Goal: Task Accomplishment & Management: Manage account settings

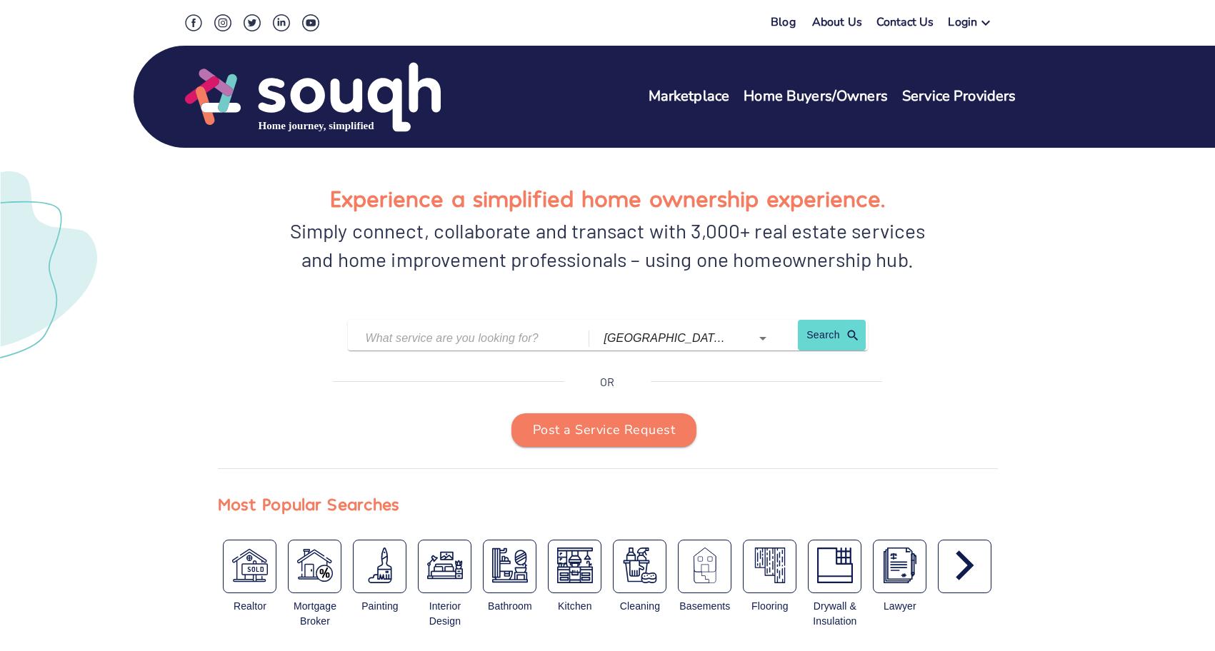
click at [974, 17] on div "Login" at bounding box center [962, 24] width 29 height 21
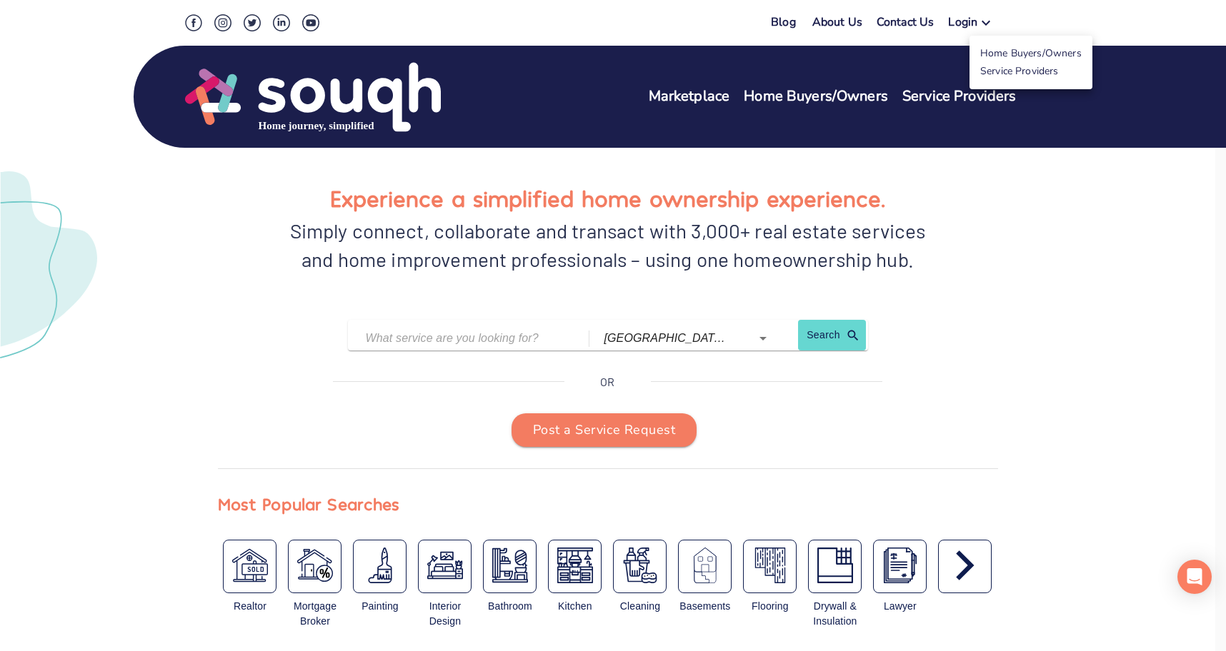
click at [989, 29] on div at bounding box center [613, 325] width 1226 height 651
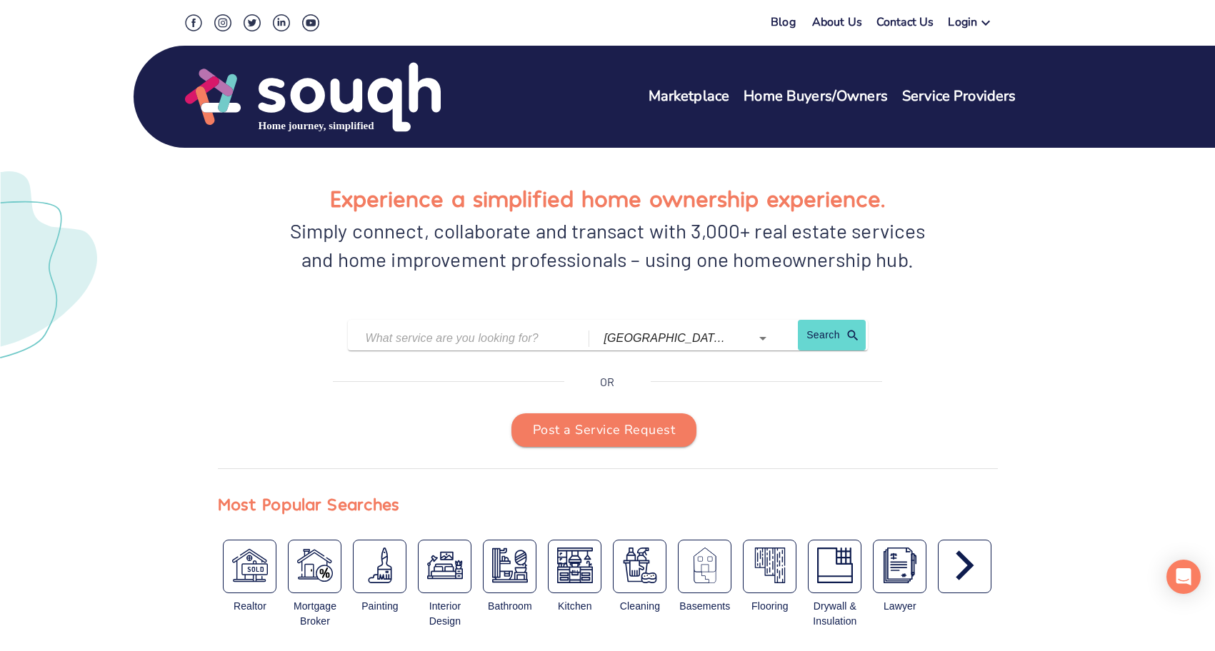
click at [986, 27] on icon at bounding box center [985, 22] width 17 height 17
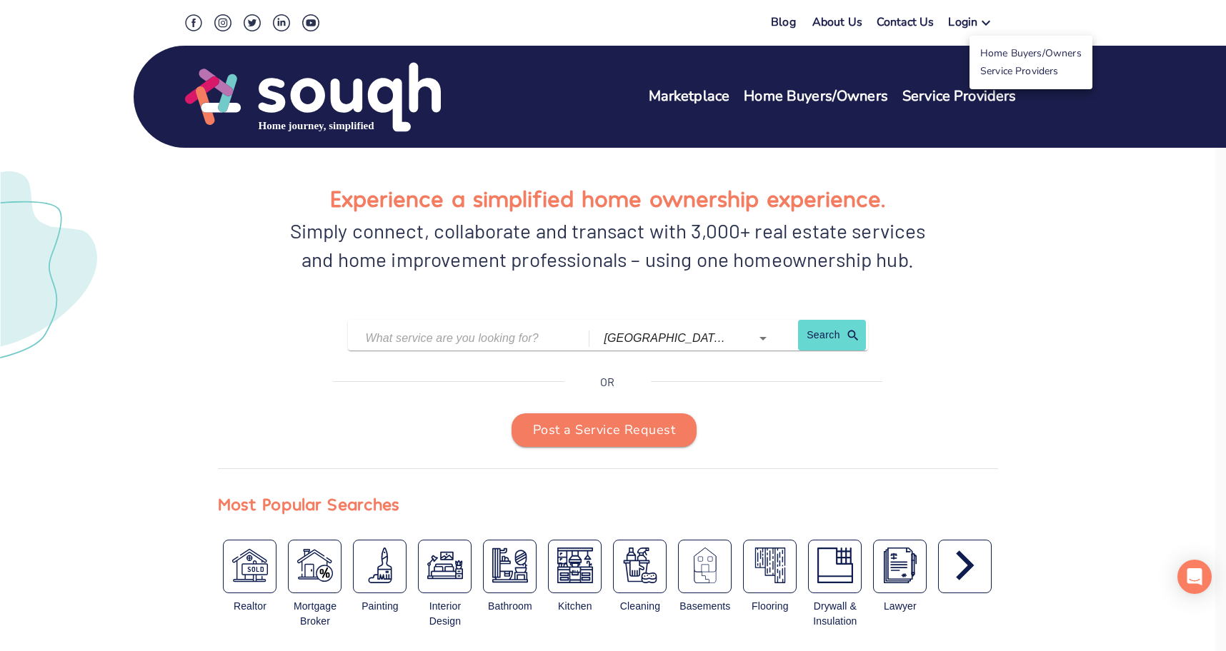
click at [989, 66] on link "Service Providers" at bounding box center [1019, 71] width 79 height 14
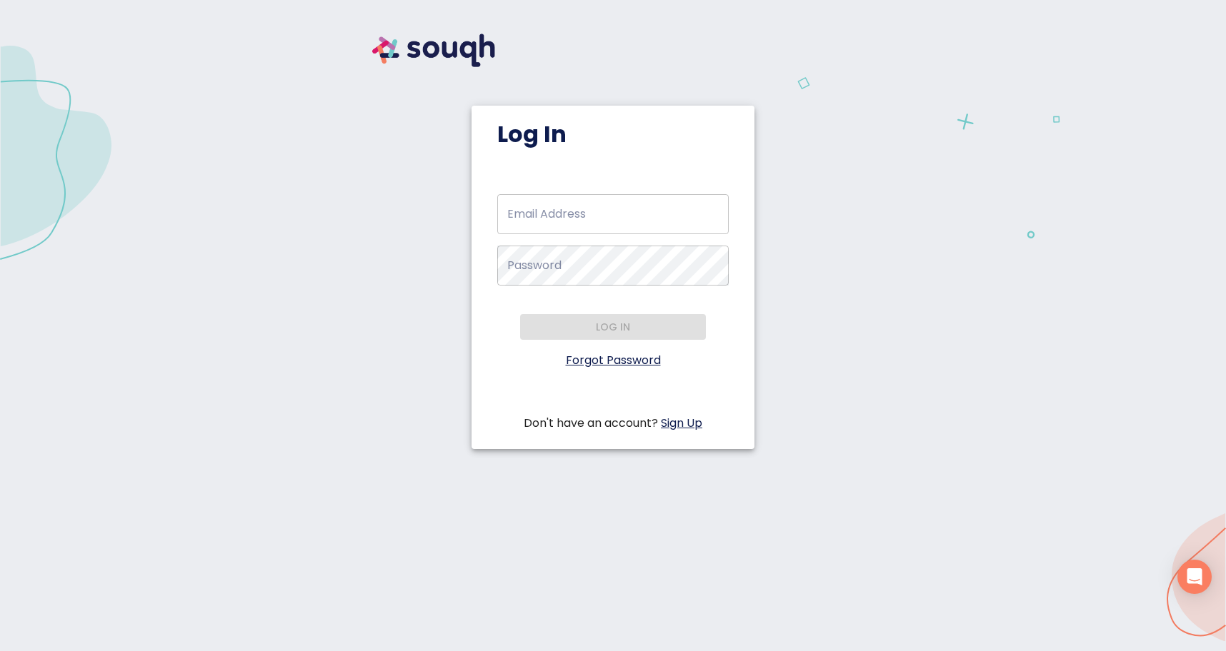
click at [616, 216] on input "Email Address   *" at bounding box center [612, 214] width 231 height 40
click at [654, 359] on link "Forgot Password" at bounding box center [613, 360] width 95 height 16
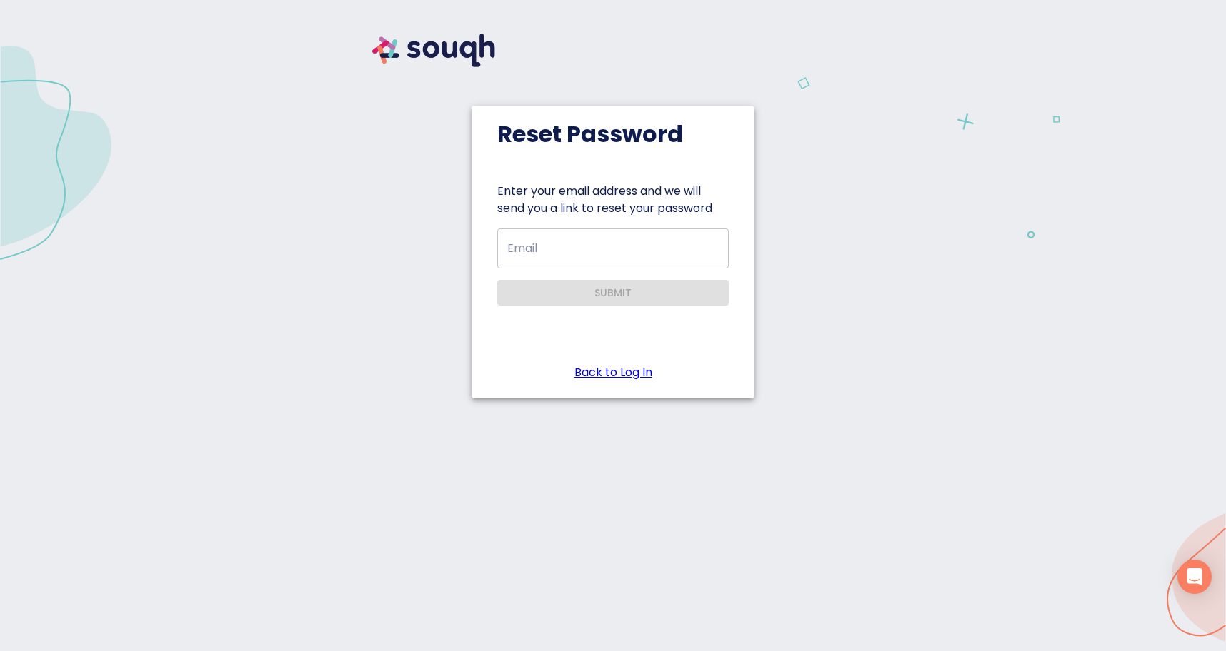
click at [419, 319] on div "Reset Password Enter your email address and we will send you a link to reset yo…" at bounding box center [612, 222] width 1191 height 410
click at [633, 251] on input "Email" at bounding box center [612, 249] width 231 height 40
